Goal: Answer question/provide support: Share knowledge or assist other users

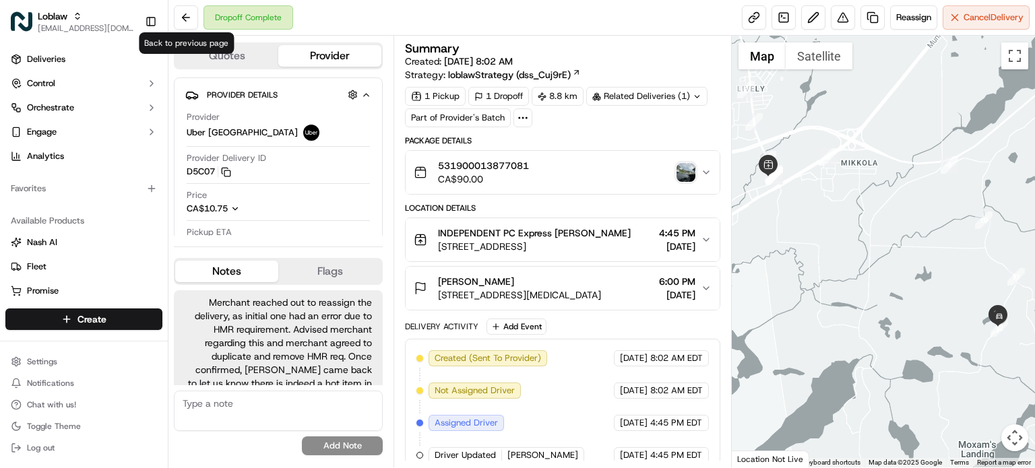
click at [137, 26] on button "Loblaw [EMAIL_ADDRESS][DOMAIN_NAME]" at bounding box center [72, 21] width 134 height 32
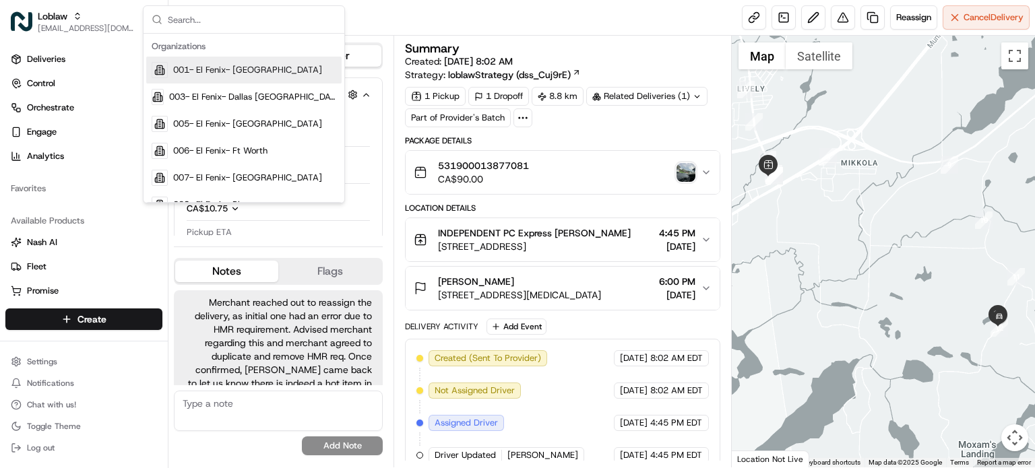
type input "A"
type input "Square"
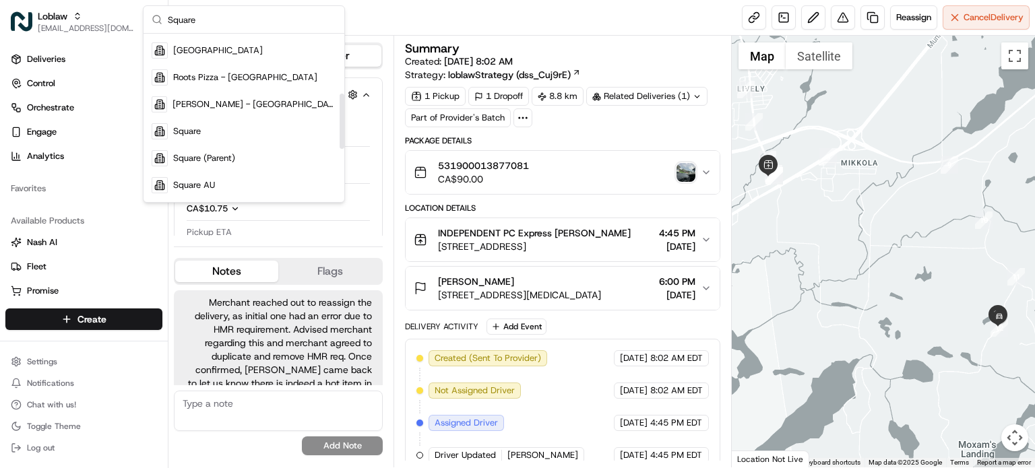
scroll to position [189, 0]
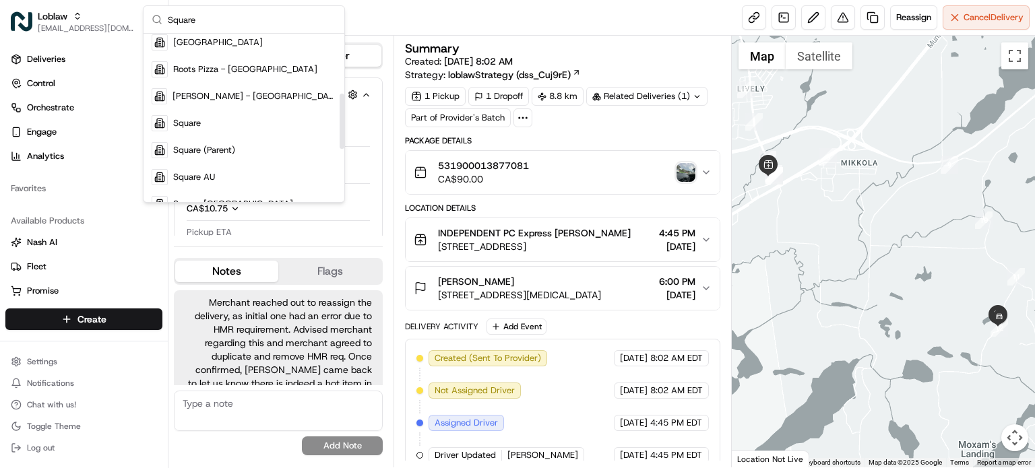
drag, startPoint x: 342, startPoint y: 61, endPoint x: 344, endPoint y: 125, distance: 64.0
click at [344, 125] on div "Suggestions" at bounding box center [342, 121] width 5 height 55
click at [300, 117] on div "Square" at bounding box center [243, 123] width 195 height 27
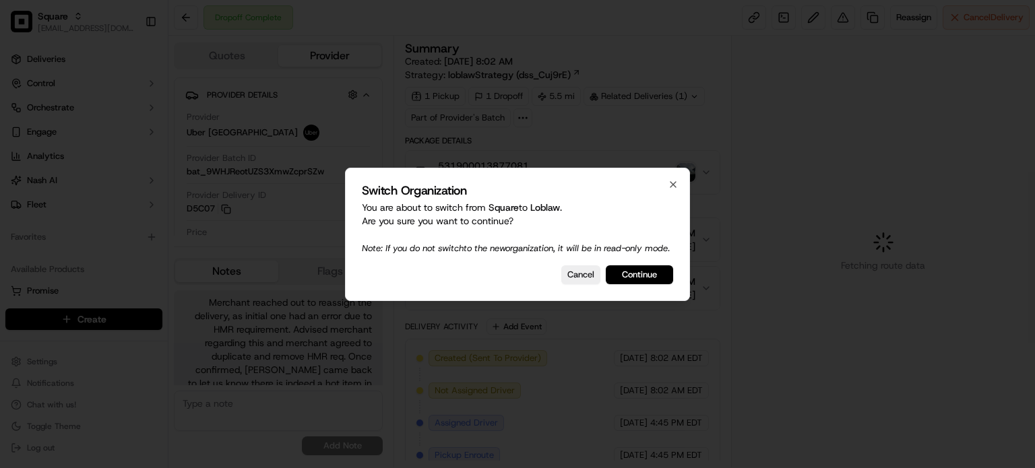
scroll to position [61, 0]
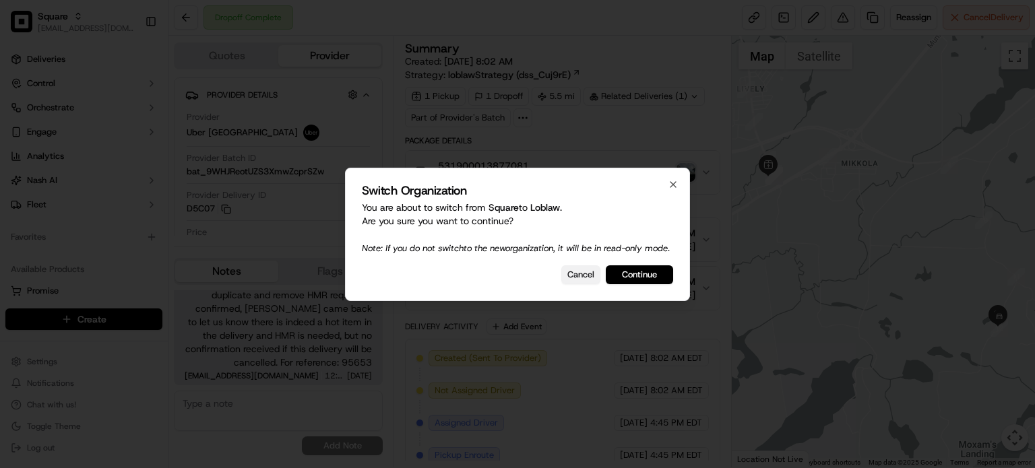
click at [593, 278] on button "Cancel" at bounding box center [580, 274] width 39 height 19
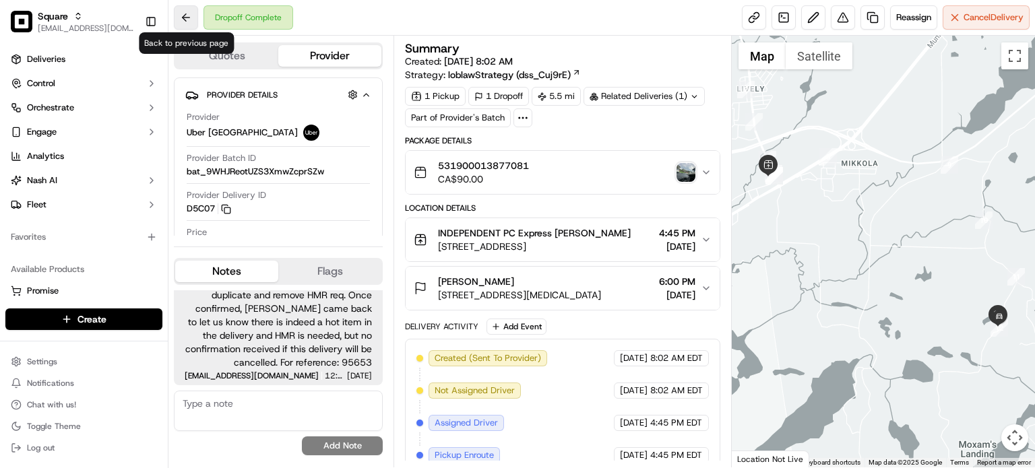
click at [174, 24] on button at bounding box center [186, 17] width 24 height 24
click at [187, 5] on button at bounding box center [186, 17] width 24 height 24
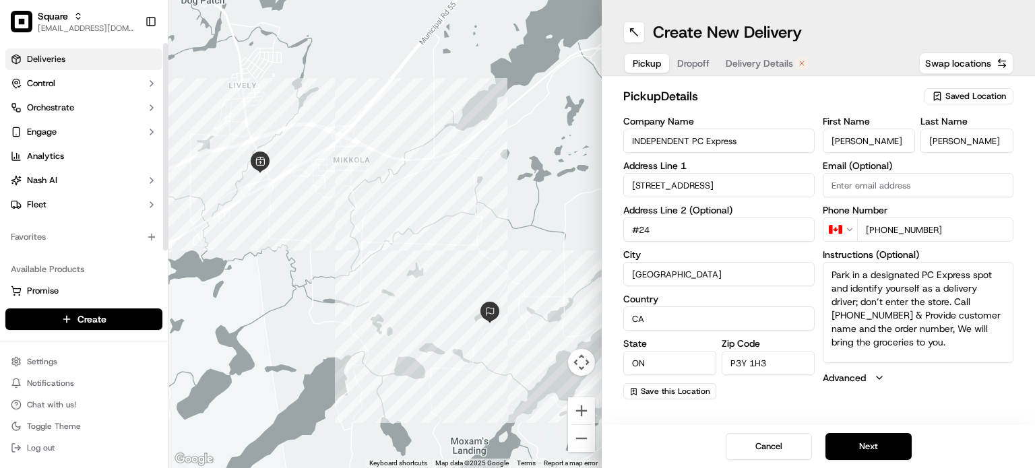
click at [83, 53] on link "Deliveries" at bounding box center [83, 60] width 157 height 22
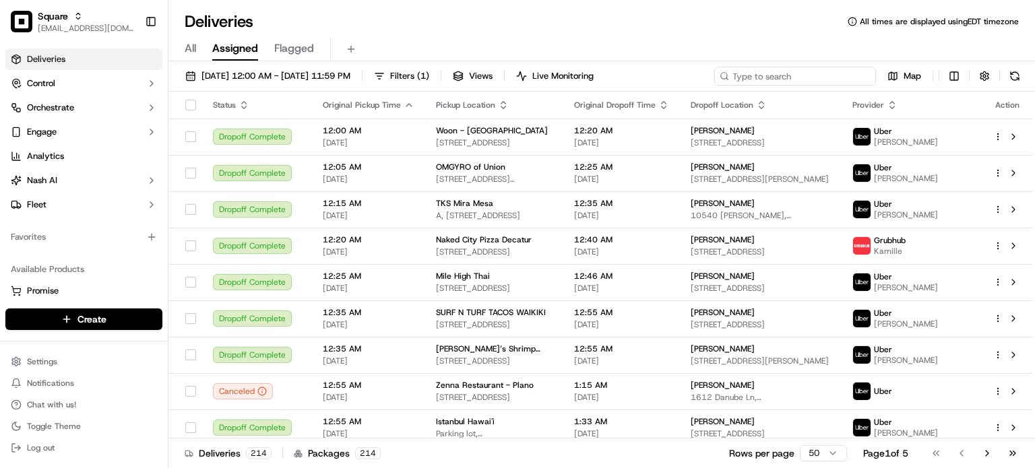
click at [832, 78] on input at bounding box center [795, 76] width 162 height 19
paste input "4974955"
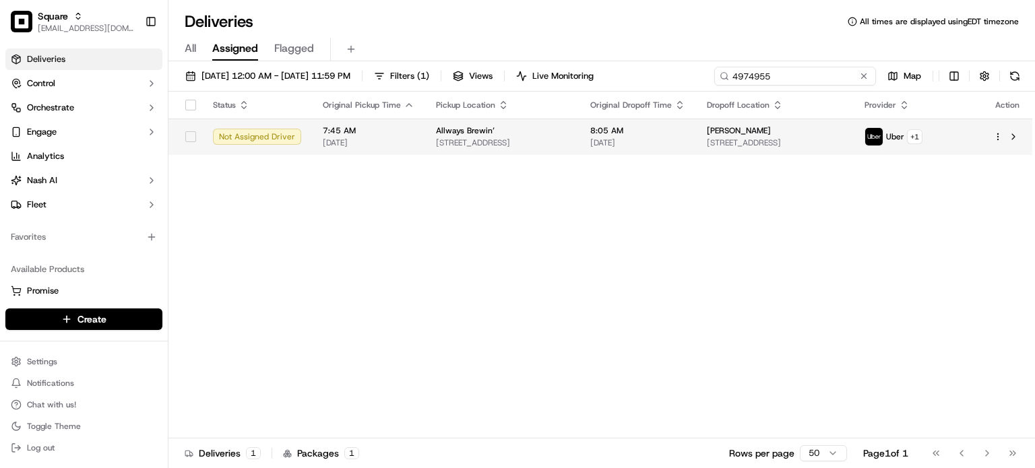
type input "4974955"
click at [569, 126] on div "Allways Brewin’" at bounding box center [502, 130] width 133 height 11
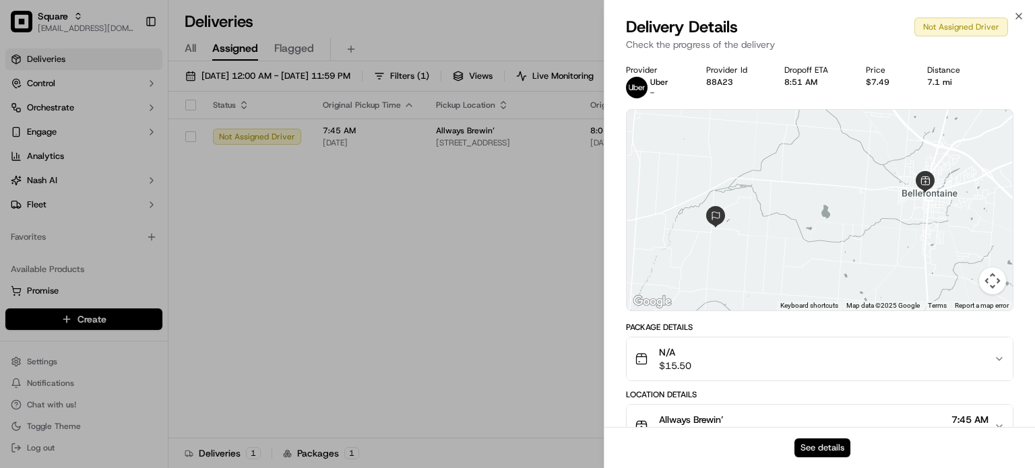
click at [829, 456] on button "See details" at bounding box center [822, 448] width 56 height 19
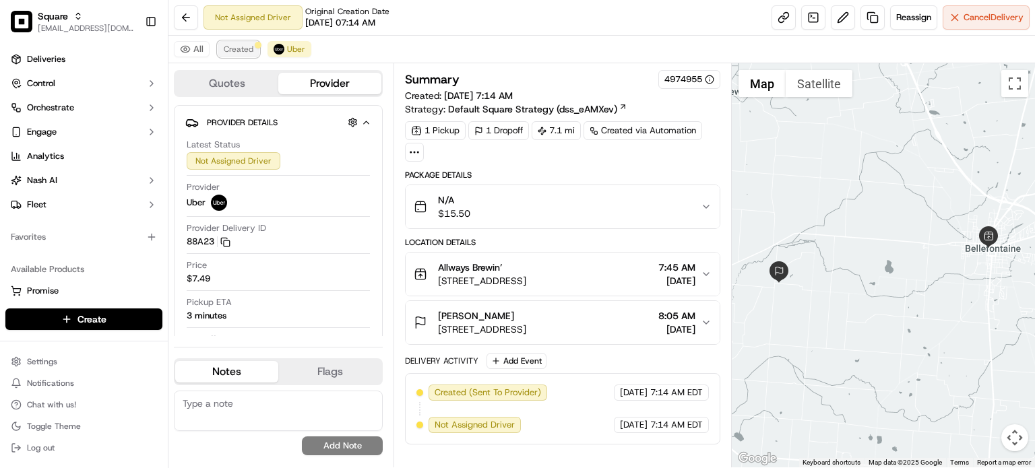
click at [232, 49] on span "Created" at bounding box center [239, 49] width 30 height 11
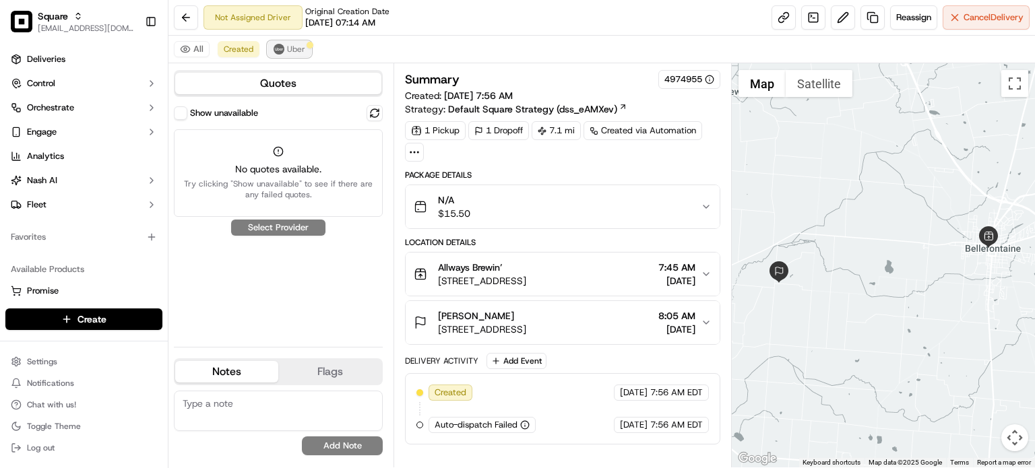
click at [292, 41] on button "Uber" at bounding box center [289, 49] width 44 height 16
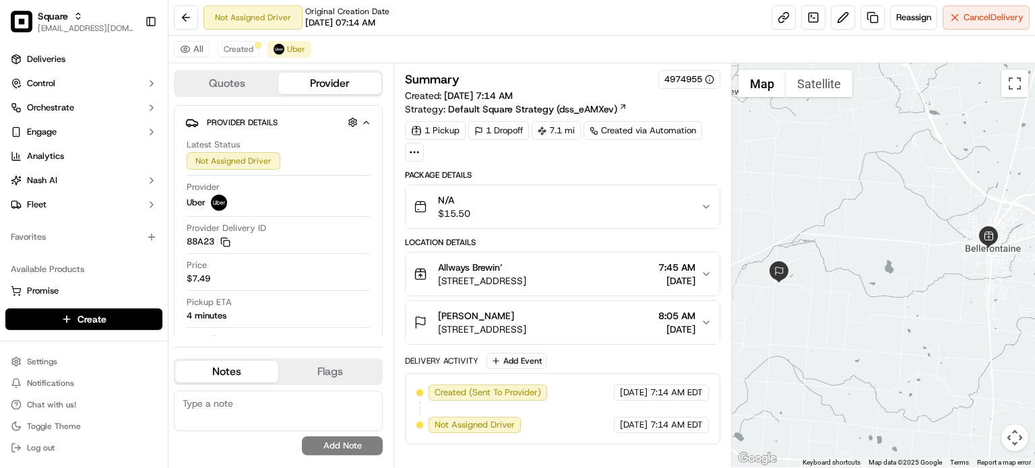
click at [251, 406] on textarea at bounding box center [278, 411] width 209 height 40
paste textarea "** Caller Information: ** Reason for calling: ** Resolution provided:"
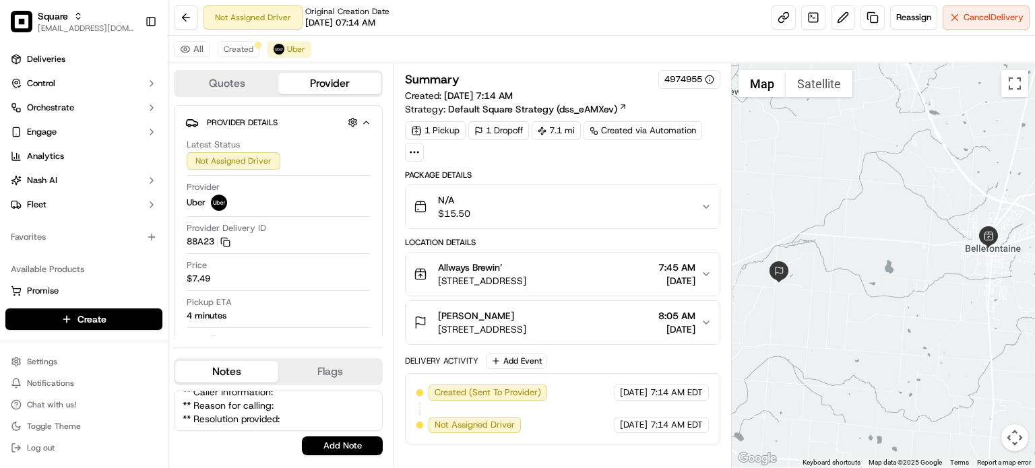
click at [294, 395] on textarea "** Caller Information: ** Reason for calling: ** Resolution provided:" at bounding box center [278, 411] width 209 height 40
click at [292, 414] on textarea "** Caller Information: Merchant ** Reason for calling: ** Resolution provided:" at bounding box center [278, 411] width 209 height 40
type textarea "** Caller Information: Merchant ** Reason for calling: Merchant asking the stat…"
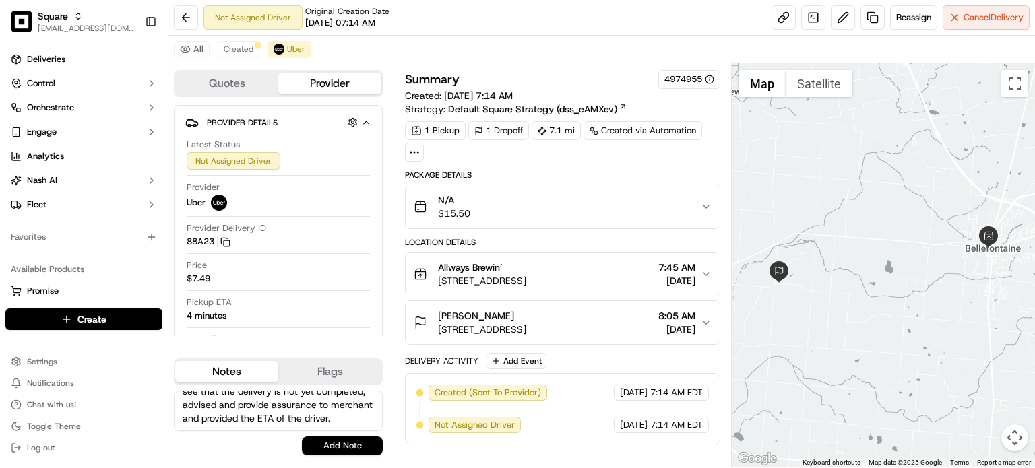
click at [348, 453] on button "Add Note" at bounding box center [342, 446] width 81 height 19
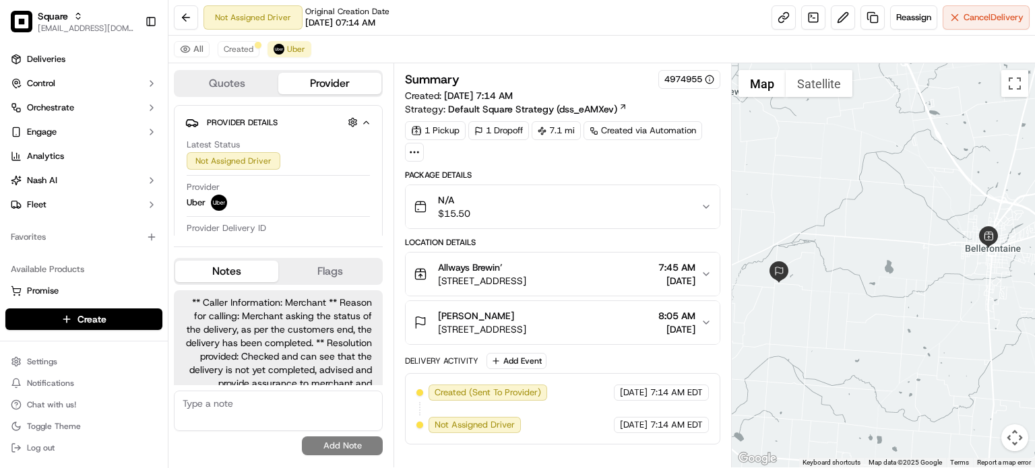
scroll to position [34, 0]
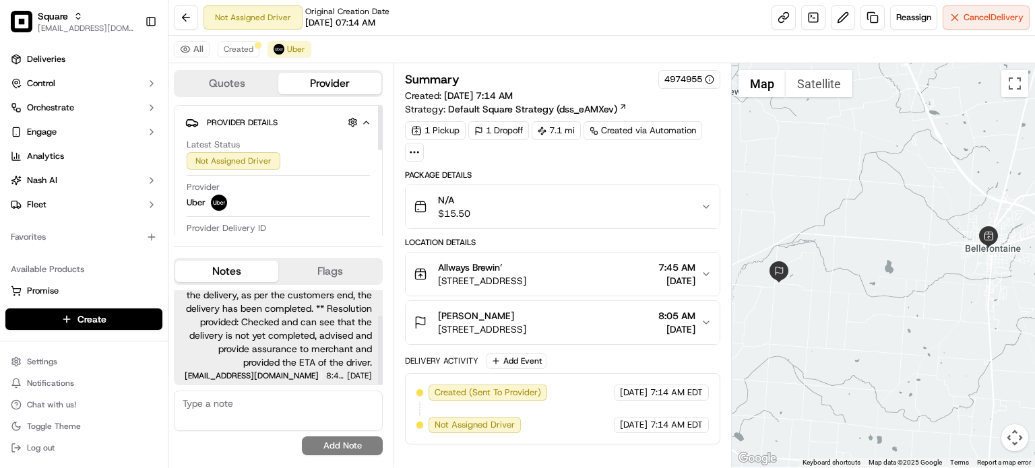
click at [294, 311] on span "** Caller Information: Merchant ** Reason for calling: Merchant asking the stat…" at bounding box center [278, 315] width 187 height 108
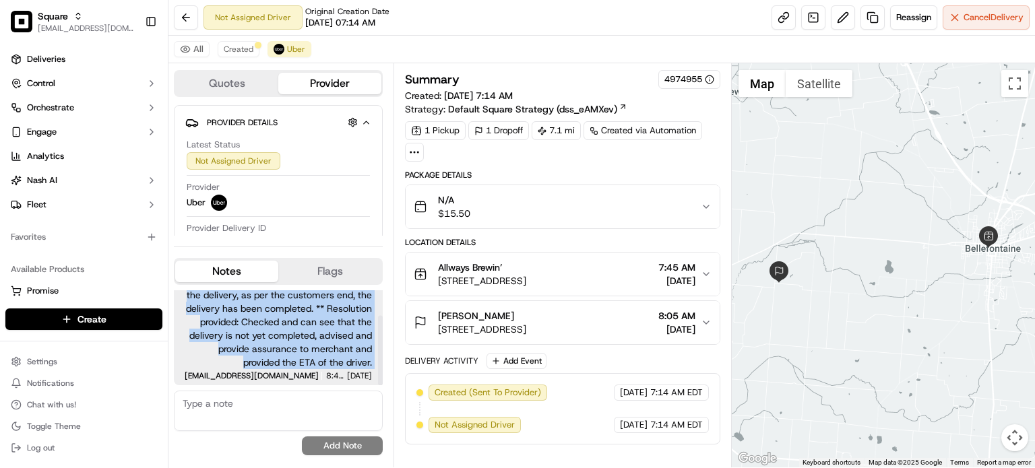
click at [294, 311] on span "** Caller Information: Merchant ** Reason for calling: Merchant asking the stat…" at bounding box center [278, 315] width 187 height 108
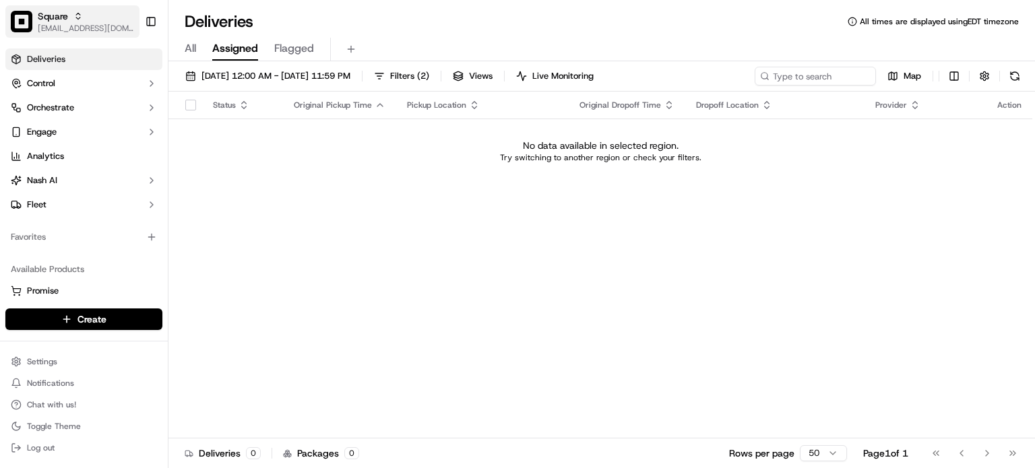
click at [98, 11] on div "Square" at bounding box center [86, 15] width 96 height 13
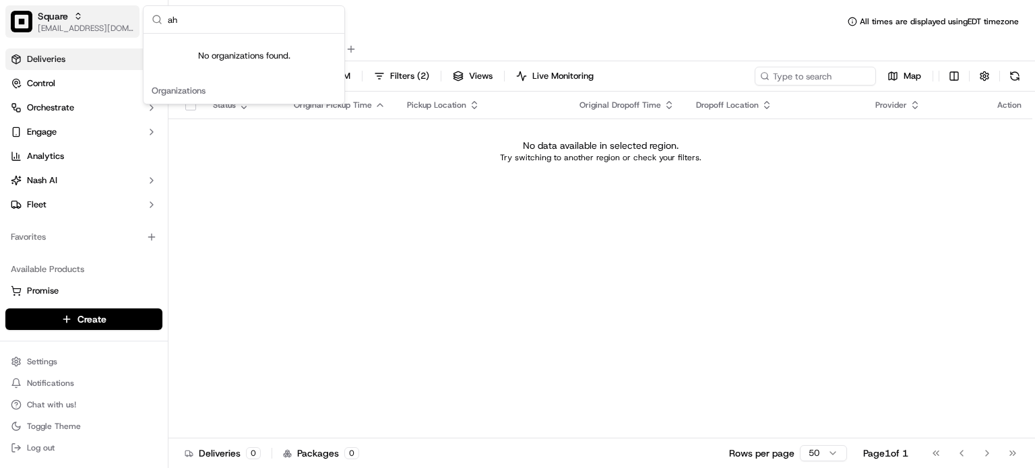
type input "a"
type input "delhaize"
click at [110, 37] on button "Square blacdao@nashhelp.com" at bounding box center [72, 21] width 134 height 32
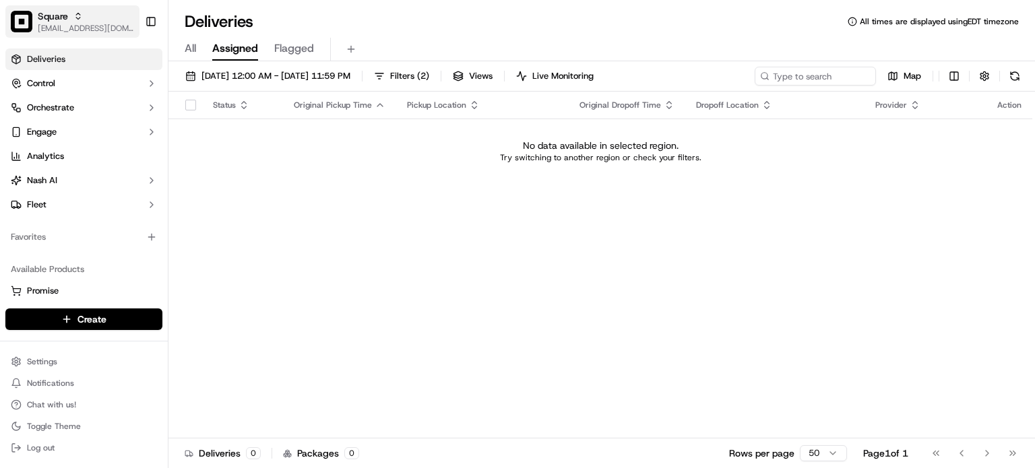
click at [86, 27] on span "[EMAIL_ADDRESS][DOMAIN_NAME]" at bounding box center [86, 28] width 96 height 11
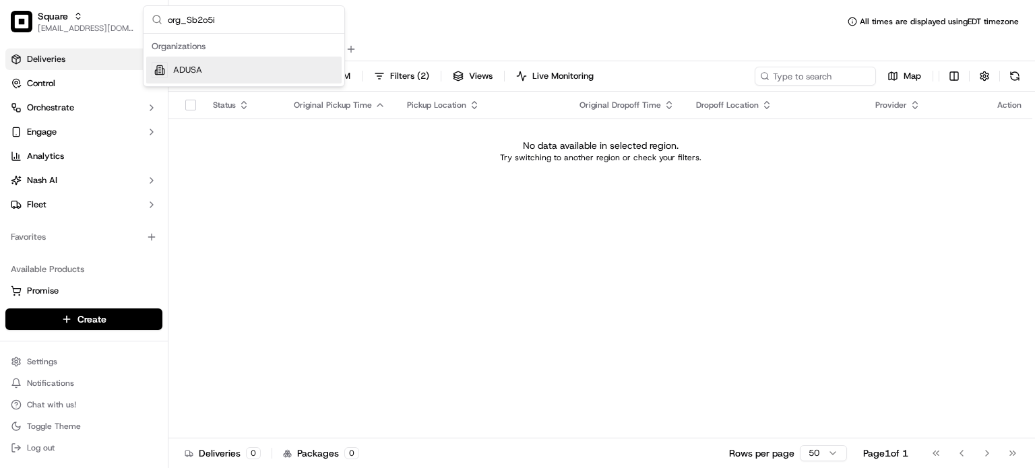
type input "org_Sb2o5i"
click at [232, 59] on div "ADUSA" at bounding box center [243, 70] width 195 height 27
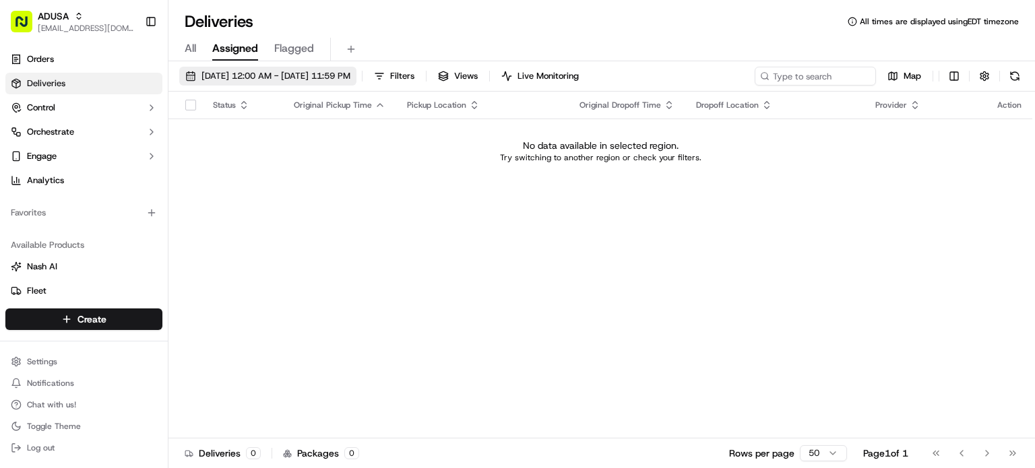
click at [251, 78] on span "[DATE] 12:00 AM - [DATE] 11:59 PM" at bounding box center [275, 76] width 149 height 12
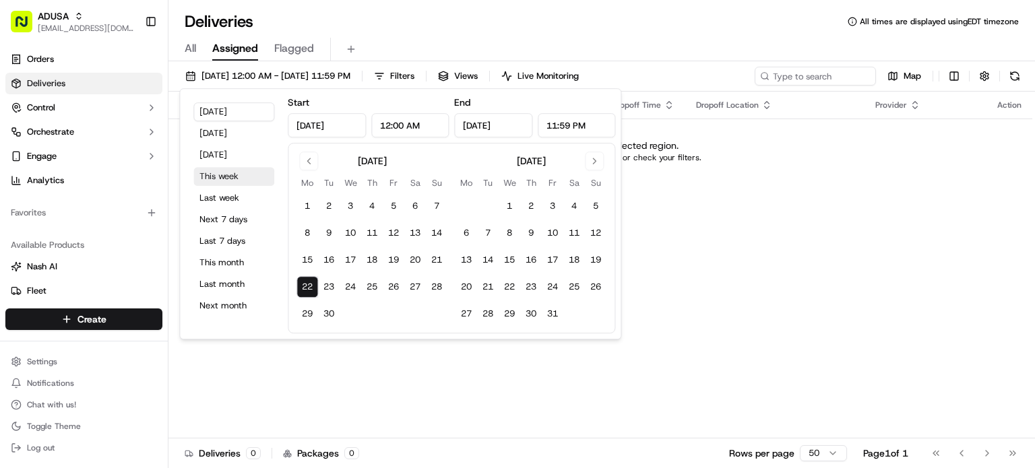
drag, startPoint x: 231, startPoint y: 188, endPoint x: 232, endPoint y: 175, distance: 13.5
click at [232, 175] on div "Today Yesterday Tomorrow This week Last week Next 7 days Last 7 days This month…" at bounding box center [233, 213] width 97 height 239
click at [232, 175] on button "This week" at bounding box center [233, 176] width 81 height 19
type input "Sep 28, 2025"
click at [501, 21] on div "Deliveries All times are displayed using EDT timezone" at bounding box center [601, 22] width 866 height 22
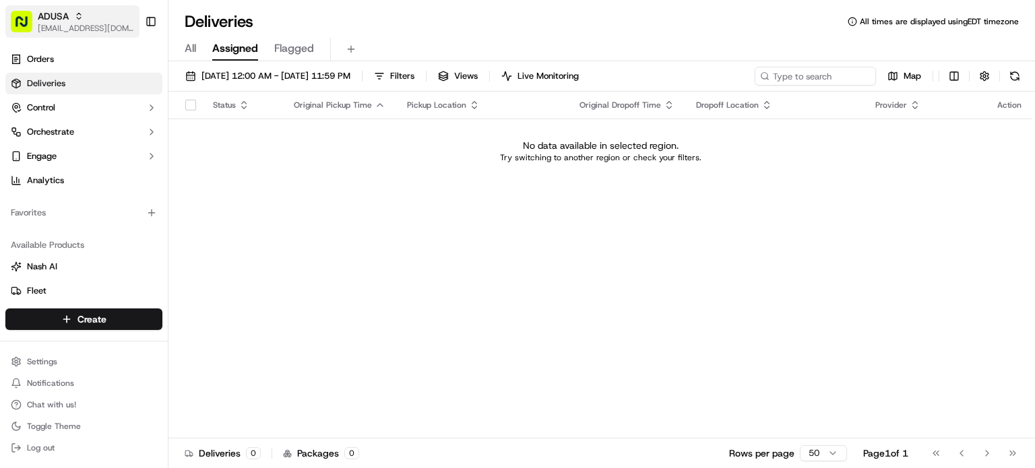
click at [88, 24] on span "[EMAIL_ADDRESS][DOMAIN_NAME]" at bounding box center [86, 28] width 96 height 11
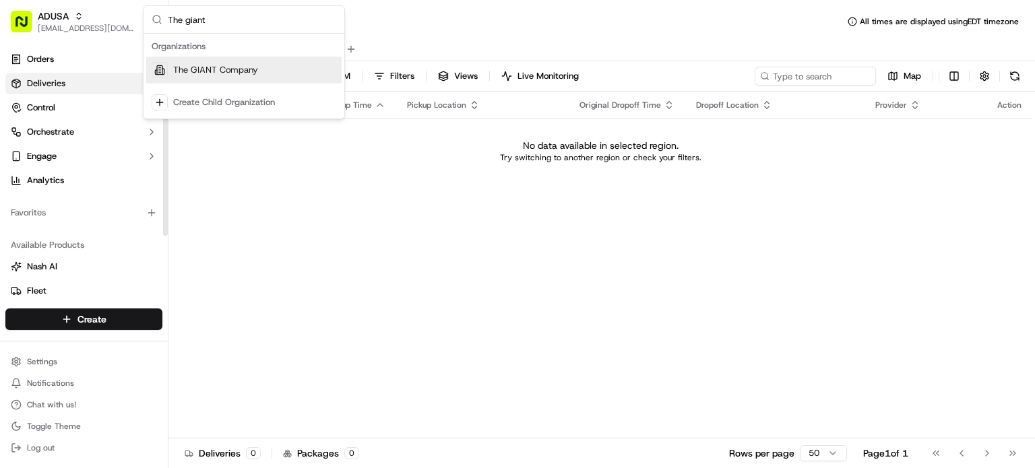
type input "The giant"
click at [170, 68] on div "The GIANT Company" at bounding box center [243, 70] width 195 height 27
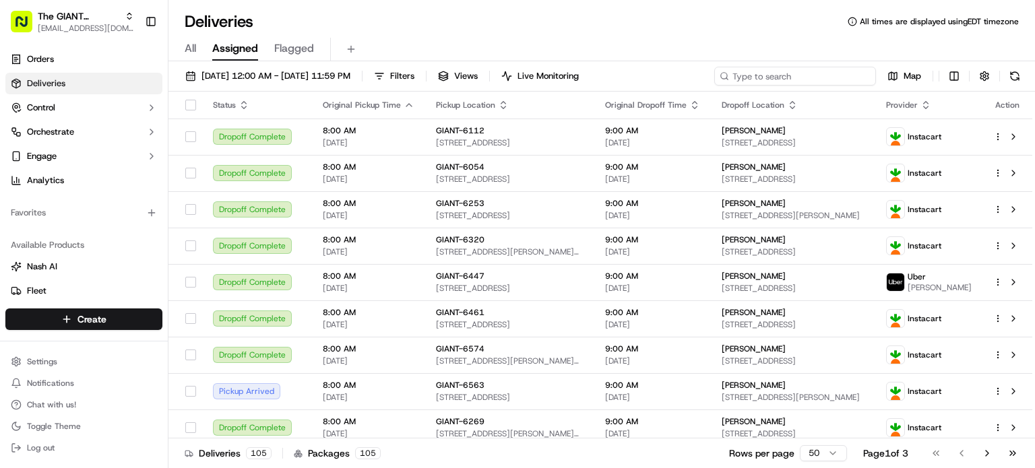
click at [815, 77] on input at bounding box center [795, 76] width 162 height 19
paste input "ane Dougherty"
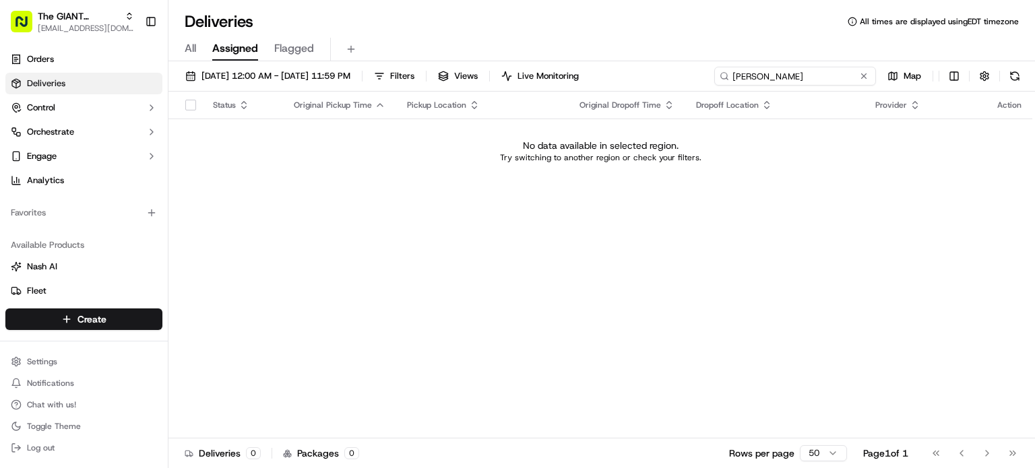
click at [732, 77] on input "ane Dougherty" at bounding box center [795, 76] width 162 height 19
click at [350, 77] on span "09/22/2025 12:00 AM - 09/28/2025 11:59 PM" at bounding box center [275, 76] width 149 height 12
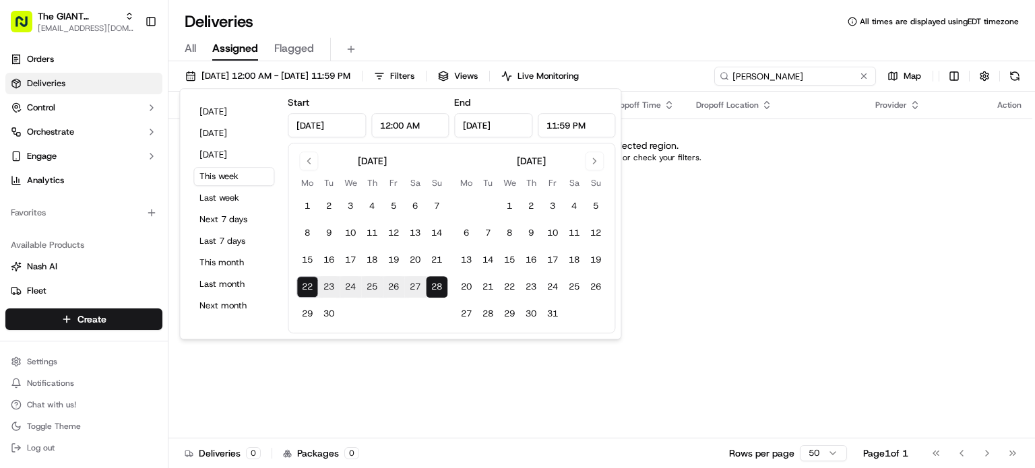
click at [801, 72] on input "jane Dougherty" at bounding box center [795, 76] width 162 height 19
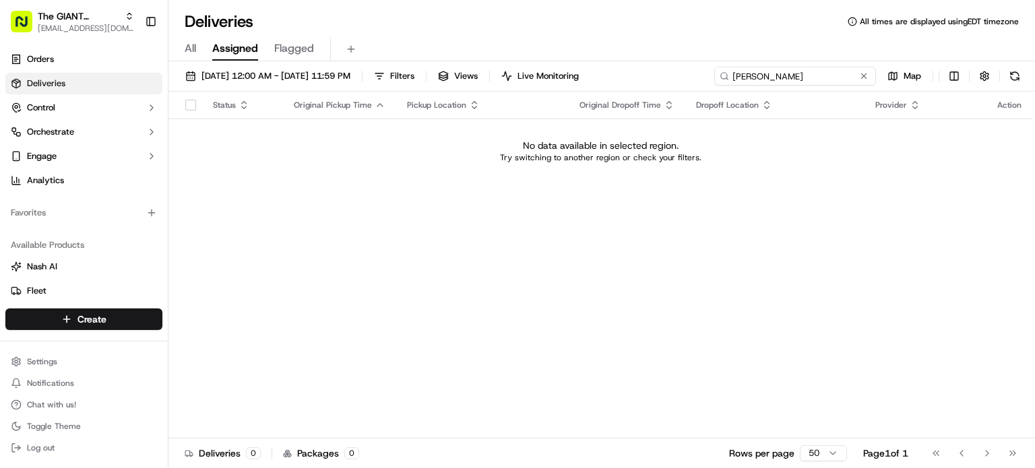
click at [801, 72] on input "jane Dougherty" at bounding box center [795, 76] width 162 height 19
paste input "42 High Tor Dr E, Freeland, Pa, 18224, US"
click at [801, 72] on input "42 High Tor Dr E, Freeland, Pa, 18224, US" at bounding box center [795, 76] width 162 height 19
click at [773, 77] on input "42 High Tor Dr E, Freeland, Pa, 18224, US" at bounding box center [795, 76] width 162 height 19
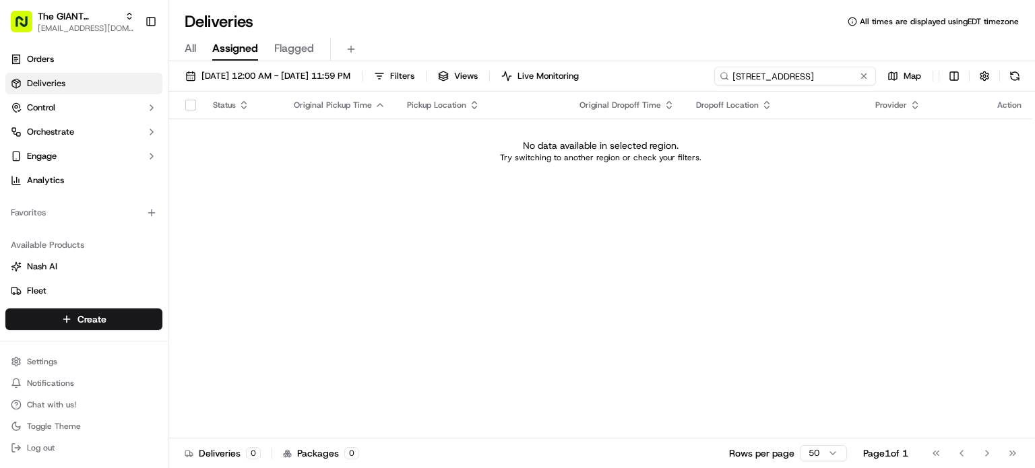
click at [773, 77] on input "42 High Tor Dr E, Freeland, Pa, 18224, US" at bounding box center [795, 76] width 162 height 19
paste input "Jane"
click at [773, 77] on input "Jane" at bounding box center [795, 76] width 162 height 19
type input "Jane"
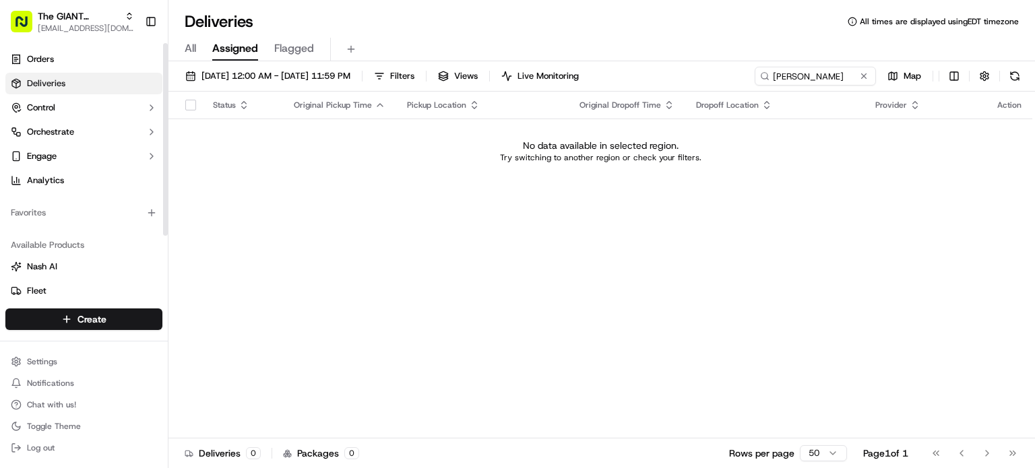
click at [108, 86] on link "Deliveries" at bounding box center [83, 84] width 157 height 22
click at [103, 61] on link "Orders" at bounding box center [83, 60] width 157 height 22
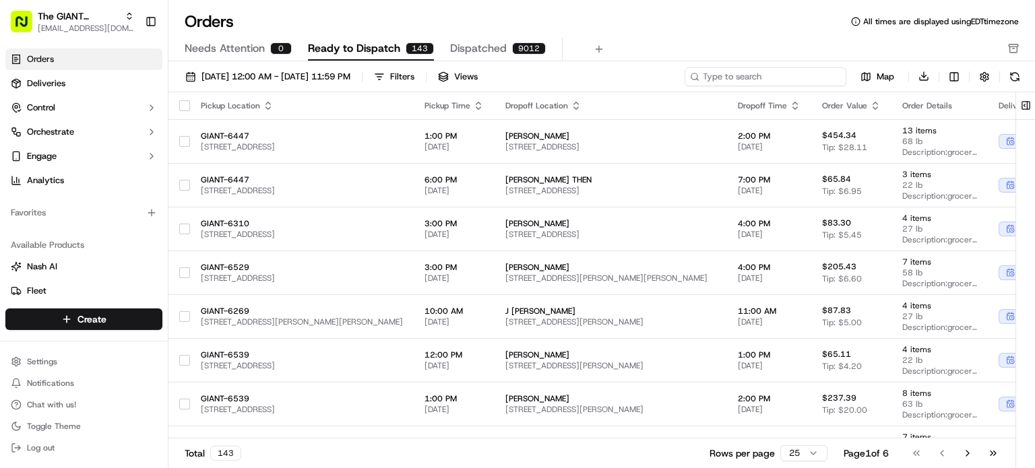
click at [803, 73] on input at bounding box center [766, 76] width 162 height 19
paste input "Jane"
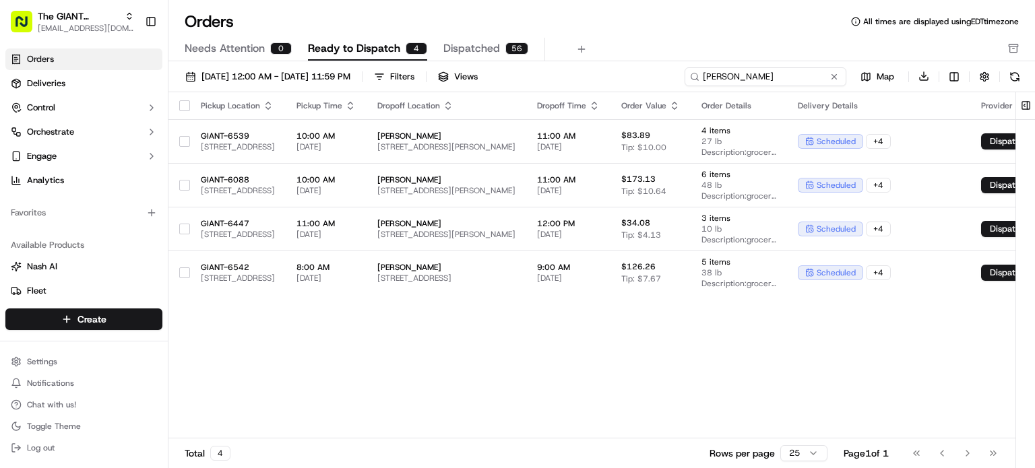
type input "Jane"
click at [84, 23] on span "[EMAIL_ADDRESS][DOMAIN_NAME]" at bounding box center [86, 28] width 96 height 11
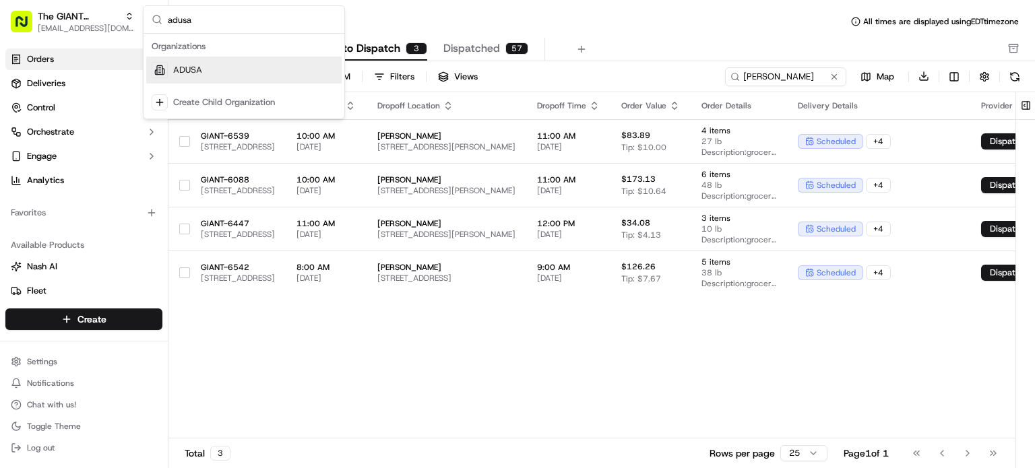
type input "adusa"
click at [181, 65] on span "ADUSA" at bounding box center [187, 70] width 29 height 12
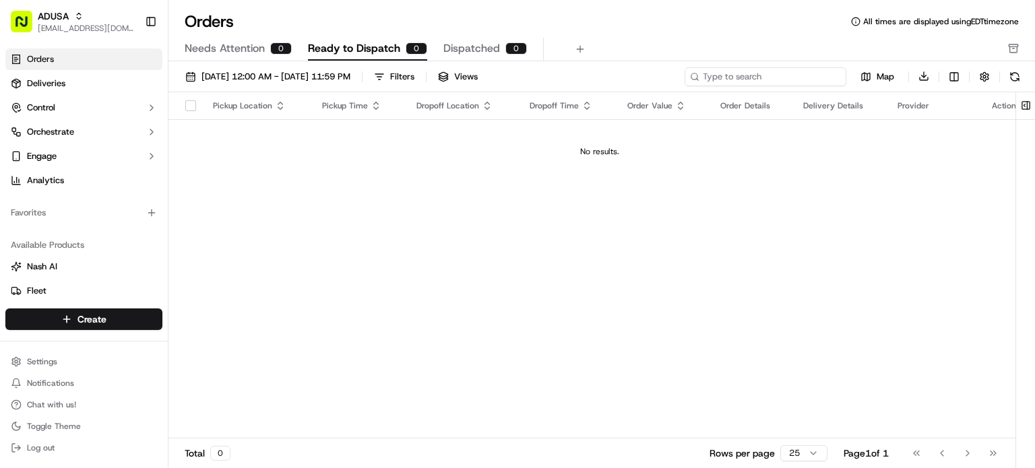
click at [758, 75] on input at bounding box center [766, 76] width 162 height 19
click at [159, 75] on link "Deliveries" at bounding box center [83, 84] width 157 height 22
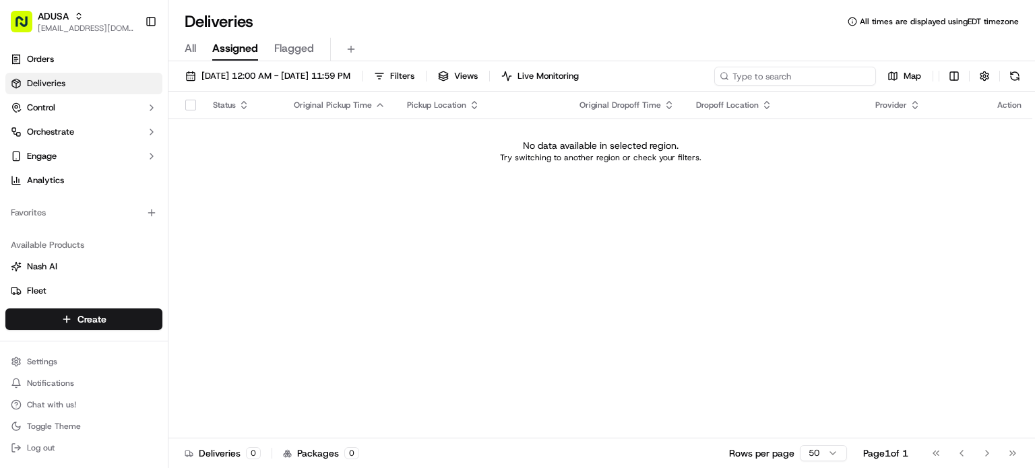
click at [782, 78] on input at bounding box center [795, 76] width 162 height 19
type input "Jane"
click at [337, 77] on span "09/22/2025 12:00 AM - 09/28/2025 11:59 PM" at bounding box center [275, 76] width 149 height 12
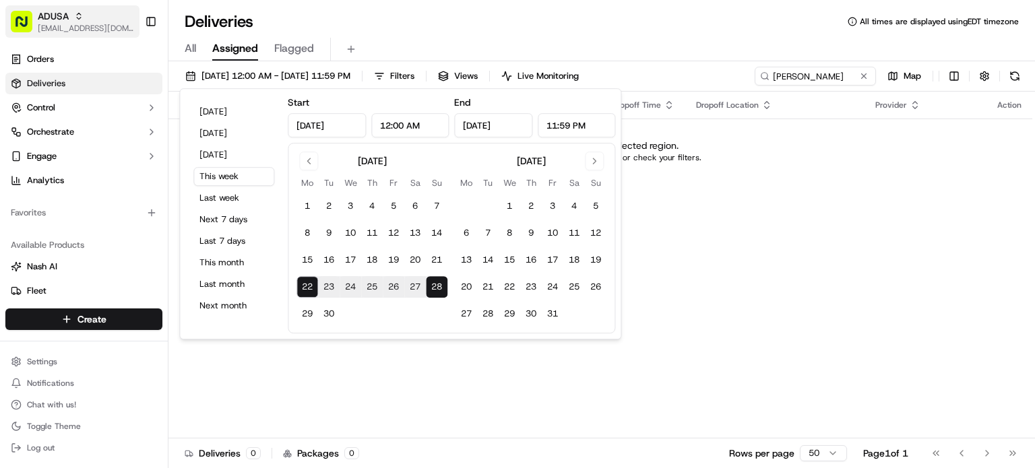
click at [123, 31] on span "[EMAIL_ADDRESS][DOMAIN_NAME]" at bounding box center [86, 28] width 96 height 11
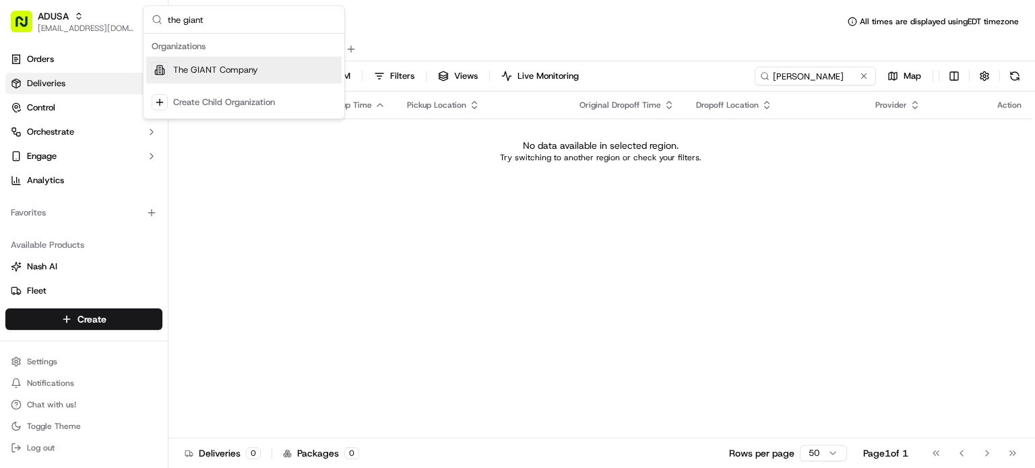
type input "the giant"
click at [221, 64] on span "The GIANT Company" at bounding box center [215, 70] width 85 height 12
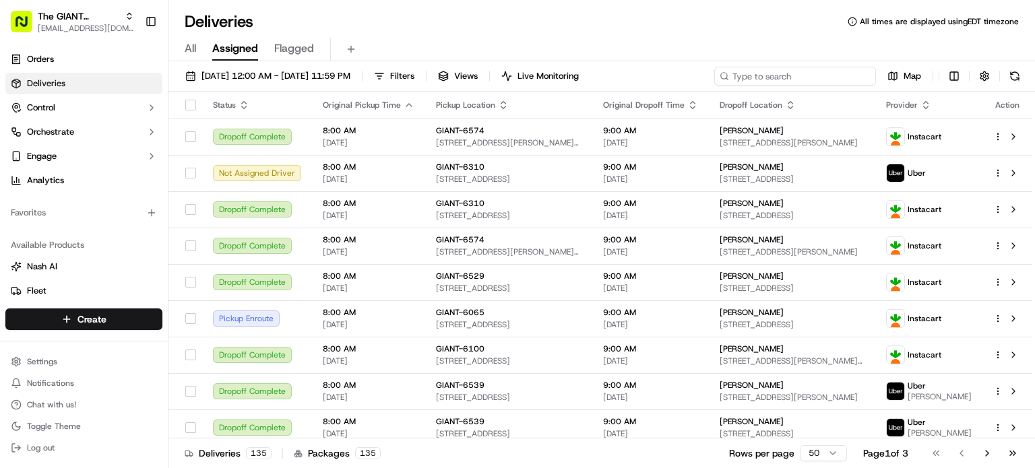
click at [819, 75] on input at bounding box center [795, 76] width 162 height 19
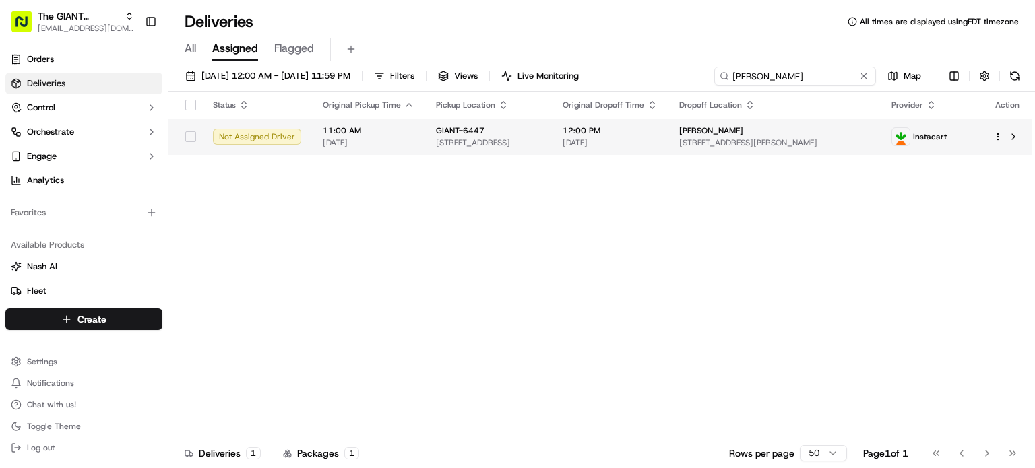
type input "Jane"
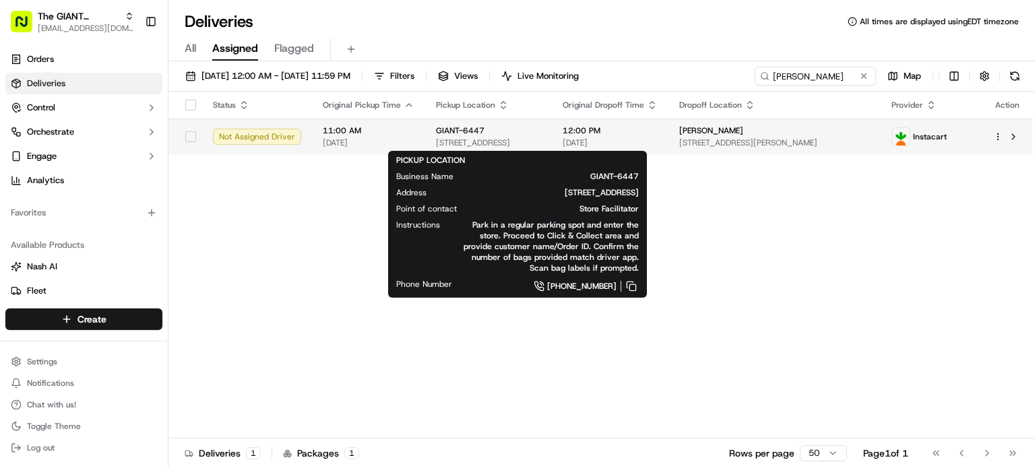
click at [538, 137] on span "2300 Linglestown Rd, Harrisburg, PA 17110, US" at bounding box center [488, 142] width 105 height 11
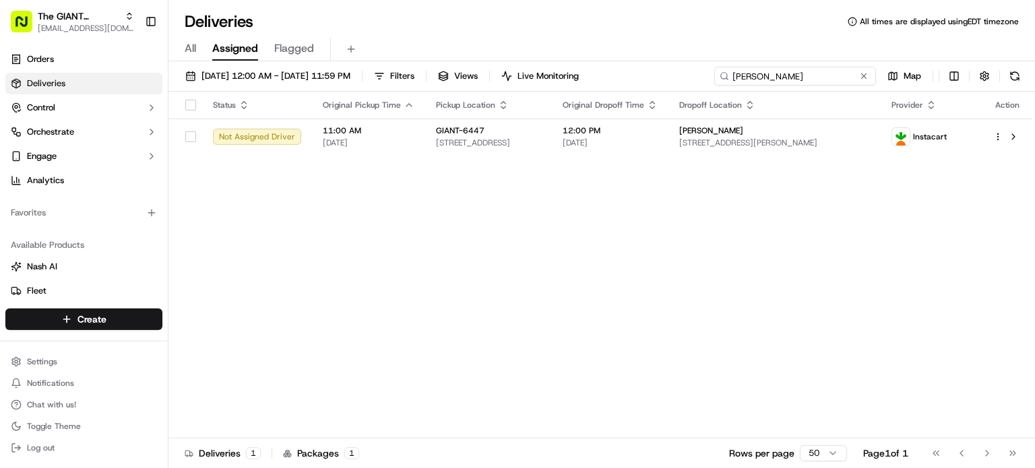
click at [795, 72] on input "Jane" at bounding box center [795, 76] width 162 height 19
click at [348, 71] on span "09/22/2025 12:00 AM - 09/28/2025 11:59 PM" at bounding box center [275, 76] width 149 height 12
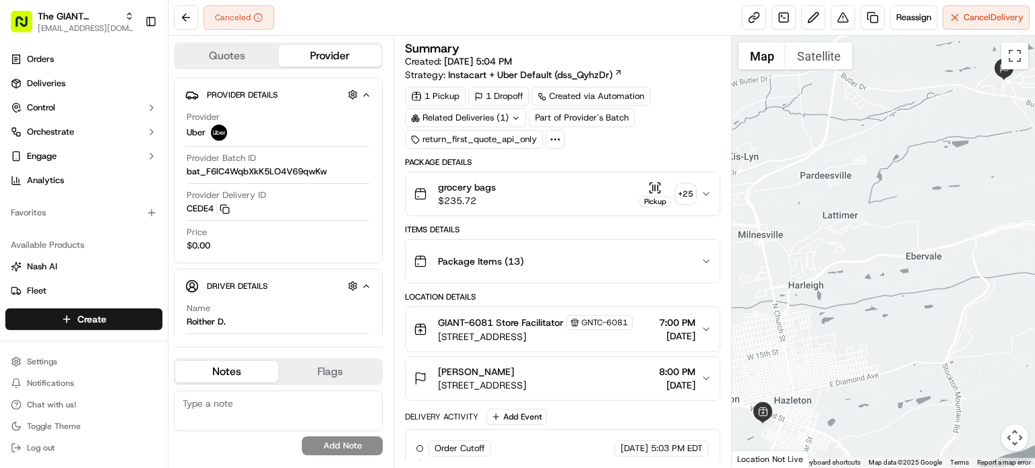
click at [677, 94] on div "1 Pickup 1 Dropoff Created via Automation Related Deliveries (1) Part of Provid…" at bounding box center [562, 118] width 315 height 62
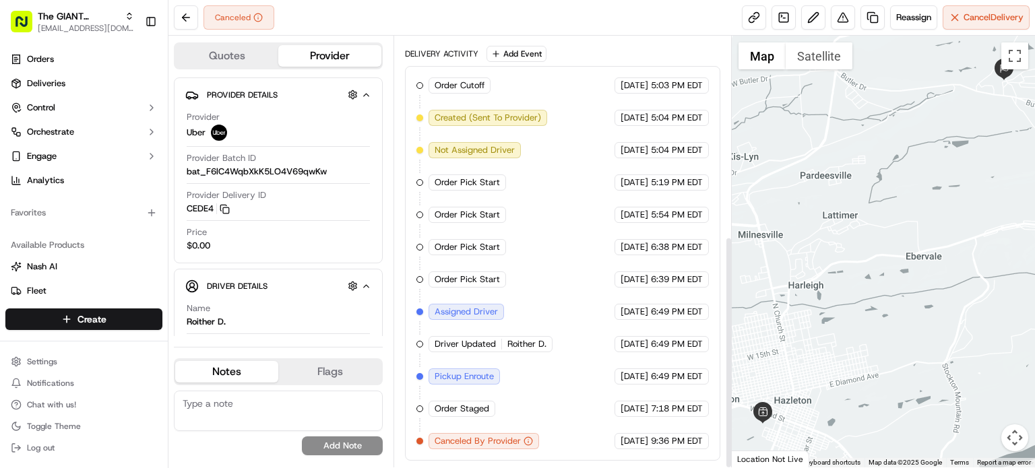
scroll to position [369, 0]
click at [906, 22] on span "Reassign" at bounding box center [913, 17] width 35 height 12
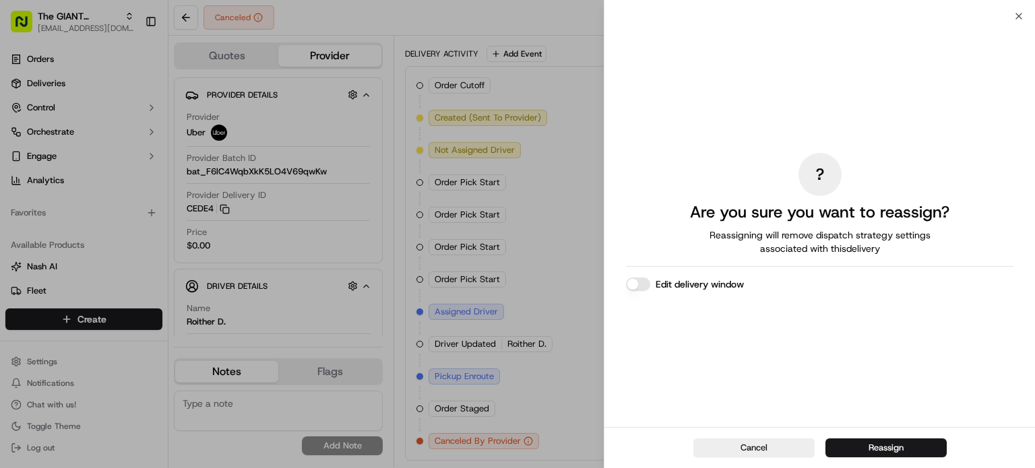
click at [723, 117] on div "? Are you sure you want to reassign? Reassigning will remove dispatch strategy …" at bounding box center [819, 222] width 387 height 406
click at [819, 216] on h2 "Are you sure you want to reassign?" at bounding box center [819, 212] width 259 height 22
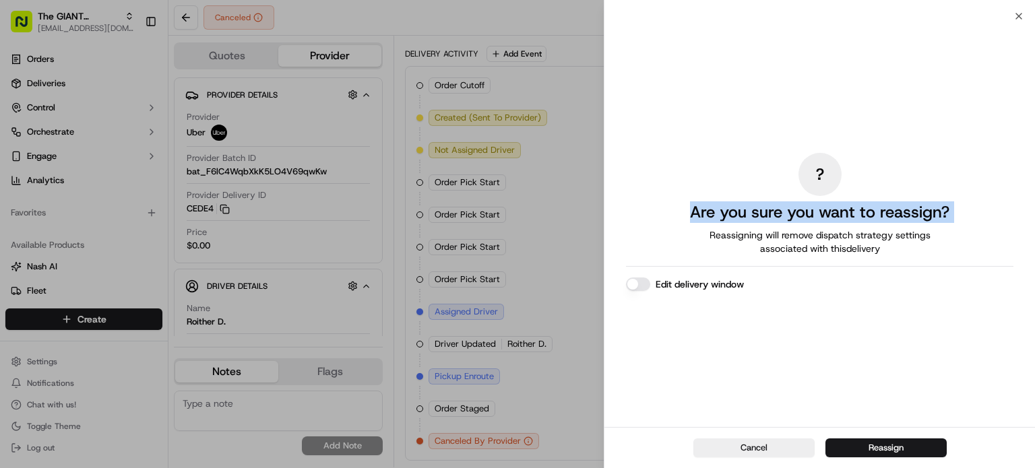
click at [819, 216] on h2 "Are you sure you want to reassign?" at bounding box center [819, 212] width 259 height 22
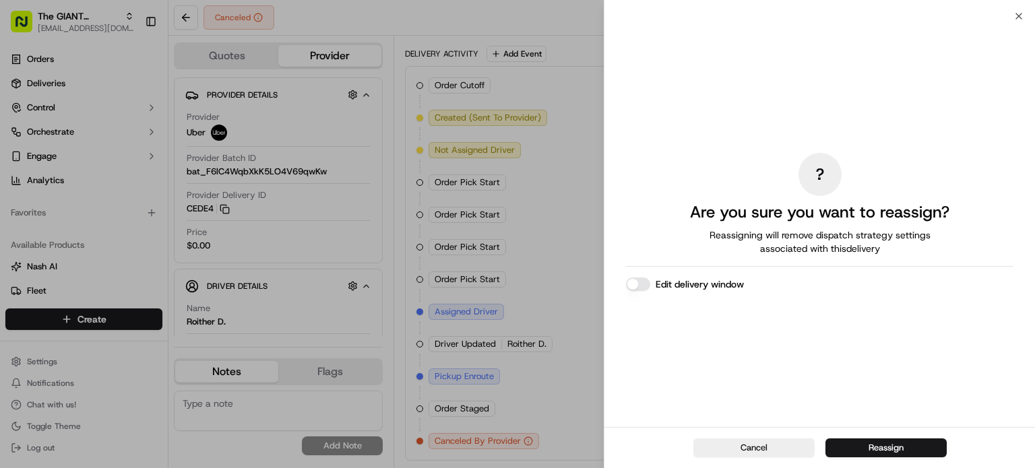
click at [817, 229] on span "Reassigning will remove dispatch strategy settings associated with this delivery" at bounding box center [820, 241] width 259 height 27
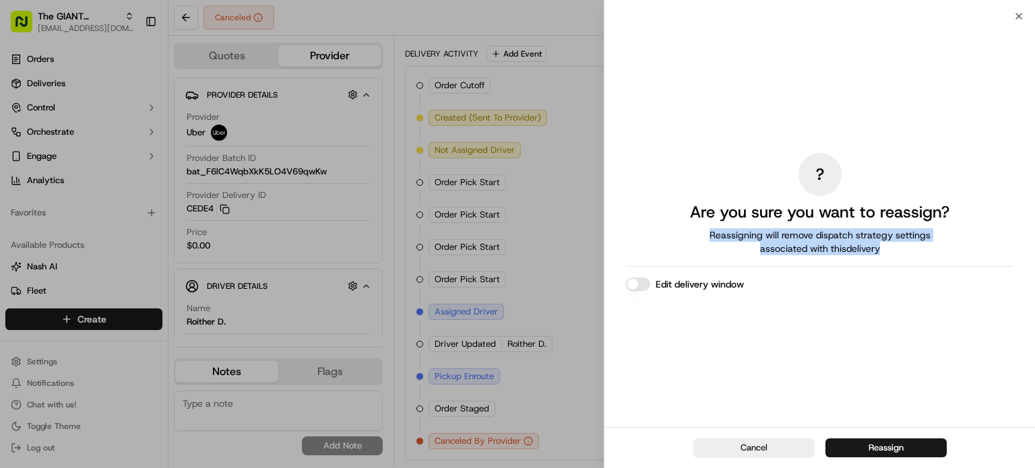
click at [817, 229] on span "Reassigning will remove dispatch strategy settings associated with this delivery" at bounding box center [820, 241] width 259 height 27
click at [639, 283] on button "Edit delivery window" at bounding box center [638, 284] width 24 height 13
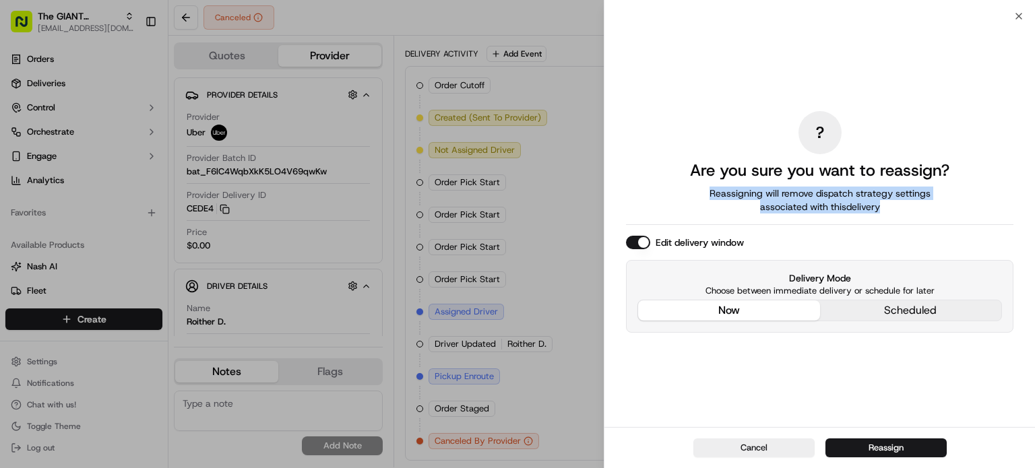
click at [775, 210] on div "? Are you sure you want to reassign? Reassigning will remove dispatch strategy …" at bounding box center [819, 222] width 387 height 406
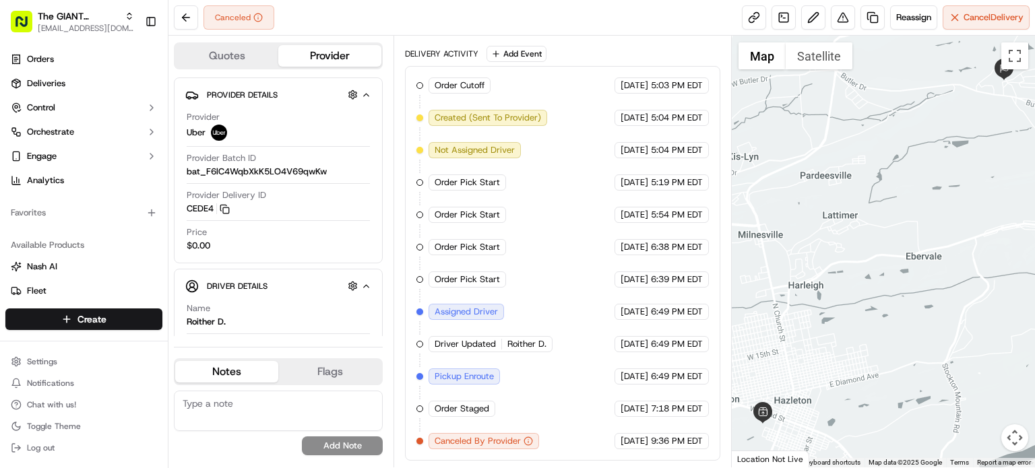
click at [564, 62] on div "Delivery Activity Add Event" at bounding box center [562, 54] width 315 height 16
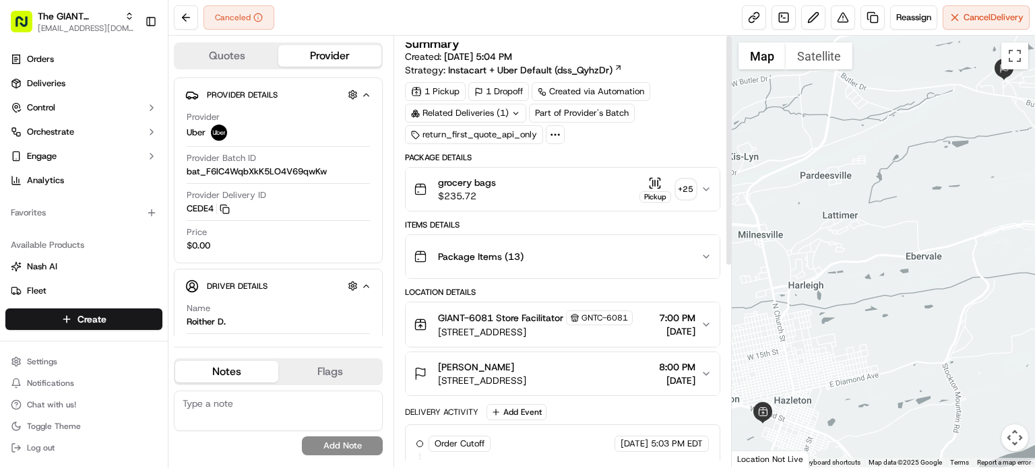
scroll to position [0, 0]
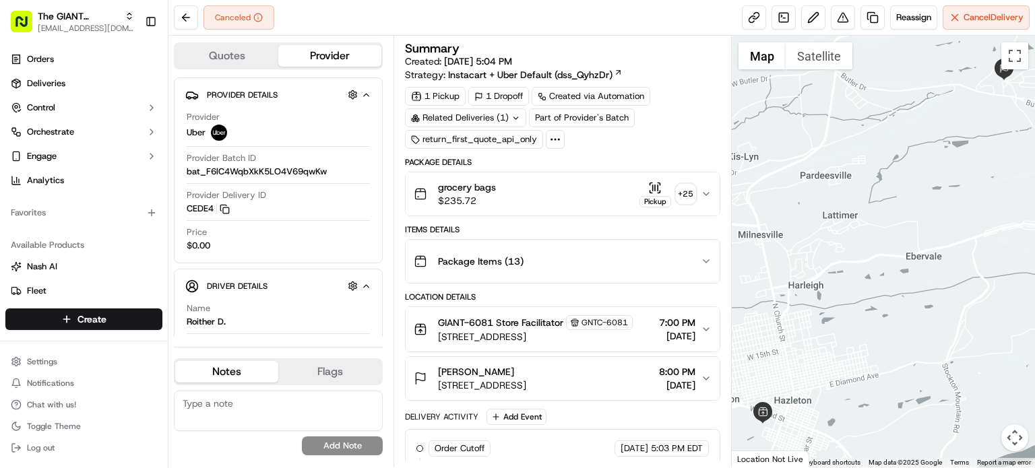
drag, startPoint x: 625, startPoint y: 72, endPoint x: 642, endPoint y: 77, distance: 18.1
click at [642, 77] on div "Summary Created: 09/21/2025 5:04 PM Strategy: Instacart + Uber Default (dss_Qyh…" at bounding box center [562, 61] width 315 height 39
drag, startPoint x: 642, startPoint y: 77, endPoint x: 647, endPoint y: 84, distance: 8.2
click at [647, 84] on div "Summary Created: 09/21/2025 5:04 PM Strategy: Instacart + Uber Default (dss_Qyh…" at bounding box center [562, 95] width 315 height 106
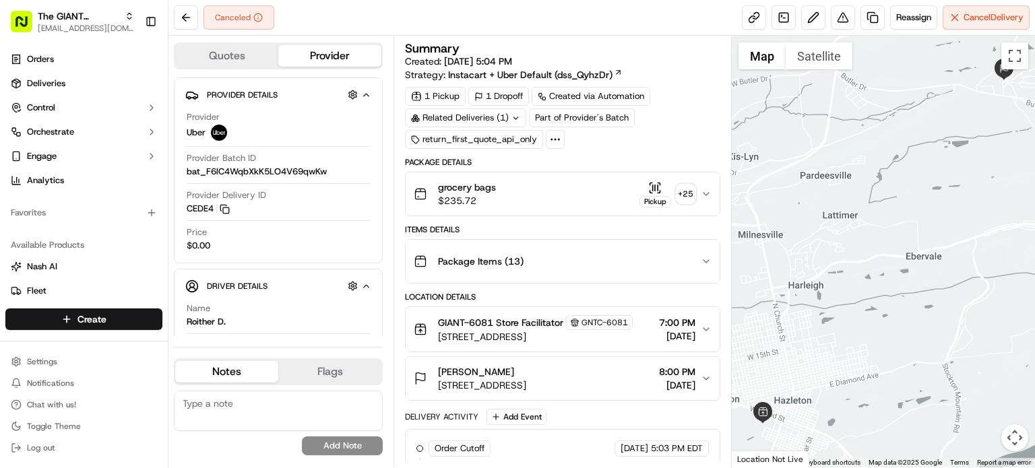
click at [647, 84] on div "Summary Created: 09/21/2025 5:04 PM Strategy: Instacart + Uber Default (dss_Qyh…" at bounding box center [562, 95] width 315 height 106
click at [641, 72] on div "Summary Created: 09/21/2025 5:04 PM Strategy: Instacart + Uber Default (dss_Qyh…" at bounding box center [562, 61] width 315 height 39
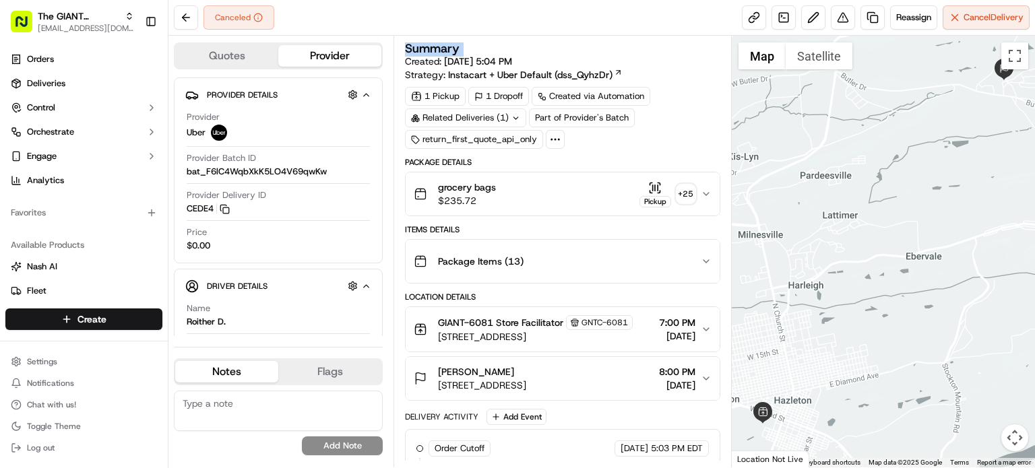
click at [641, 72] on div "Summary Created: 09/21/2025 5:04 PM Strategy: Instacart + Uber Default (dss_Qyh…" at bounding box center [562, 61] width 315 height 39
click at [916, 13] on span "Reassign" at bounding box center [913, 17] width 35 height 12
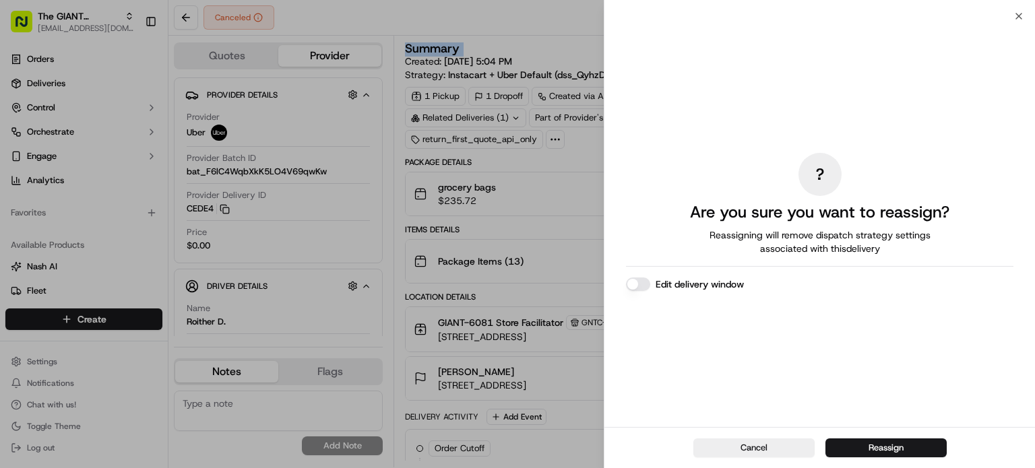
click at [642, 278] on button "Edit delivery window" at bounding box center [638, 284] width 24 height 13
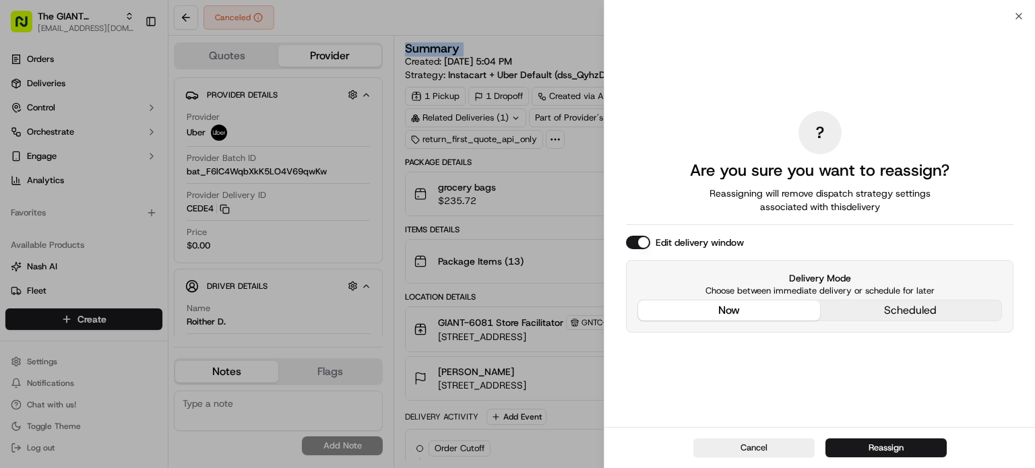
click at [686, 215] on div "? Are you sure you want to reassign? Reassigning will remove dispatch strategy …" at bounding box center [819, 222] width 387 height 406
click at [883, 457] on button "Reassign" at bounding box center [885, 448] width 121 height 19
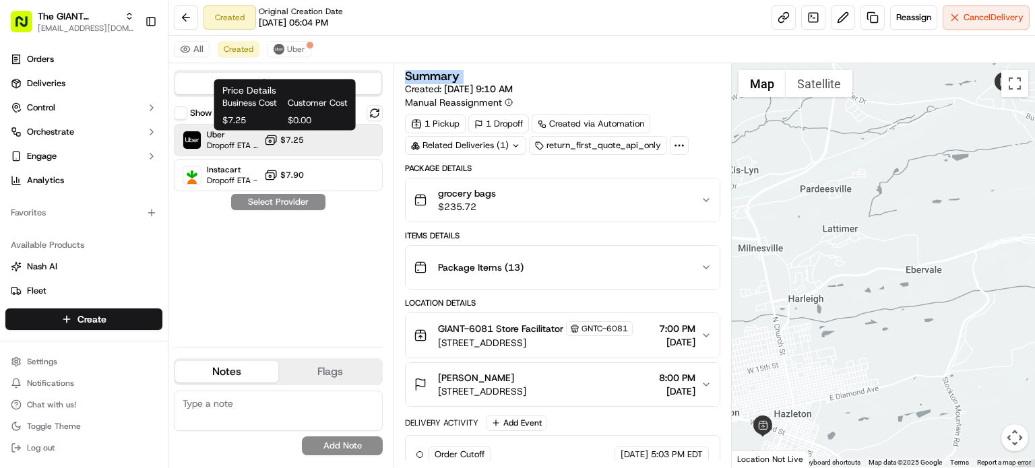
click at [283, 135] on span "$7.25" at bounding box center [292, 140] width 24 height 11
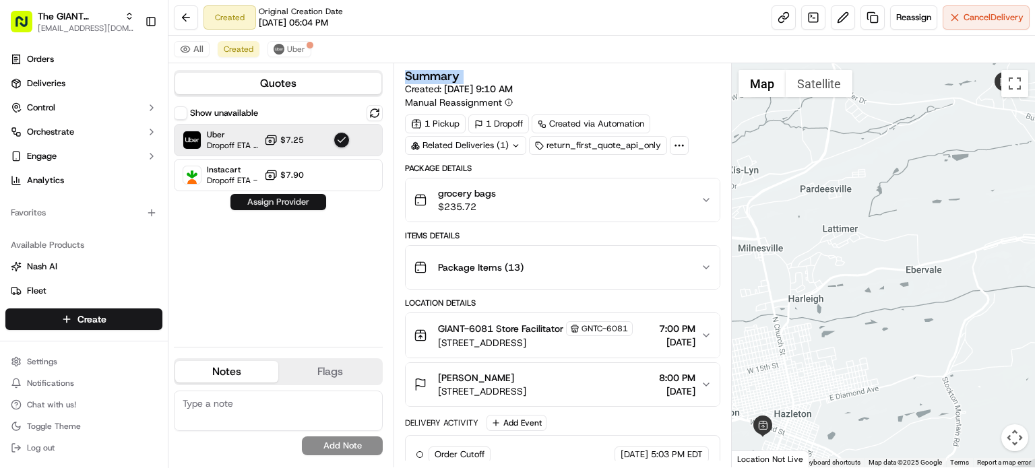
click at [302, 206] on button "Assign Provider" at bounding box center [278, 202] width 96 height 16
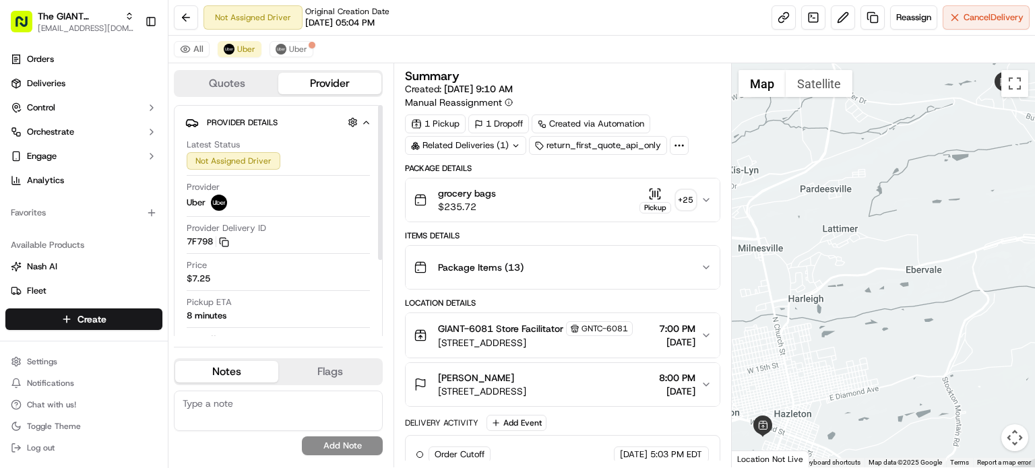
drag, startPoint x: 381, startPoint y: 200, endPoint x: 383, endPoint y: 139, distance: 61.3
click at [383, 139] on div at bounding box center [380, 182] width 5 height 155
